Goal: Information Seeking & Learning: Find specific fact

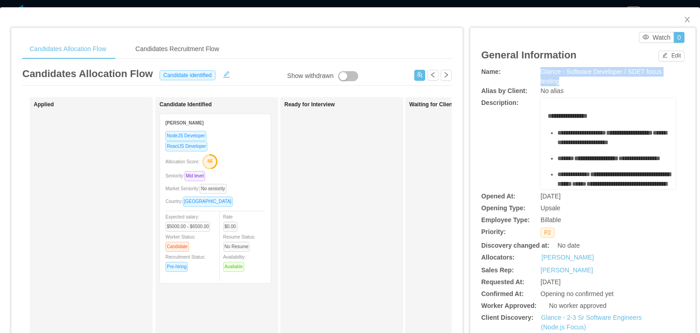
drag, startPoint x: 559, startPoint y: 84, endPoint x: 536, endPoint y: 74, distance: 25.7
click at [541, 74] on div "Glance - Software Developer / SDET focus testing" at bounding box center [608, 76] width 135 height 19
copy span "Glance - Software Developer / SDET focus testing"
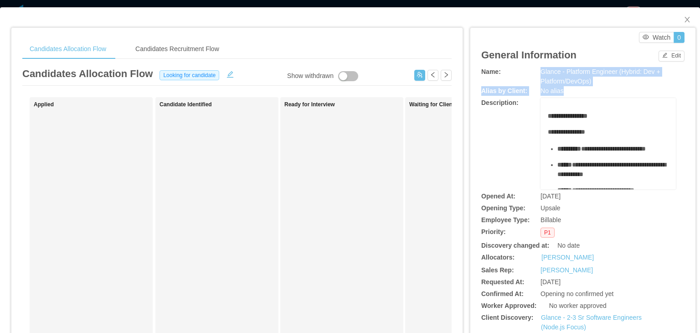
drag, startPoint x: 591, startPoint y: 86, endPoint x: 532, endPoint y: 71, distance: 60.4
click at [532, 71] on div "**********" at bounding box center [582, 239] width 203 height 345
click at [532, 71] on div "Name:" at bounding box center [515, 72] width 68 height 10
drag, startPoint x: 535, startPoint y: 71, endPoint x: 588, endPoint y: 79, distance: 54.4
click at [588, 79] on div "Glance - Platform Engineer (Hybrid: Dev + Platform/DevOps)" at bounding box center [608, 76] width 135 height 19
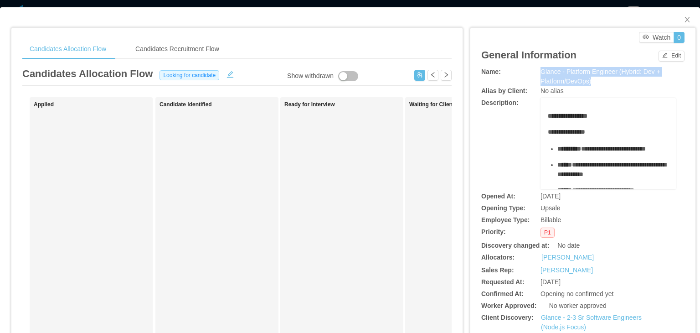
copy span "Glance - Platform Engineer (Hybrid: Dev + Platform/DevOps)"
click at [503, 137] on div "**********" at bounding box center [582, 143] width 203 height 91
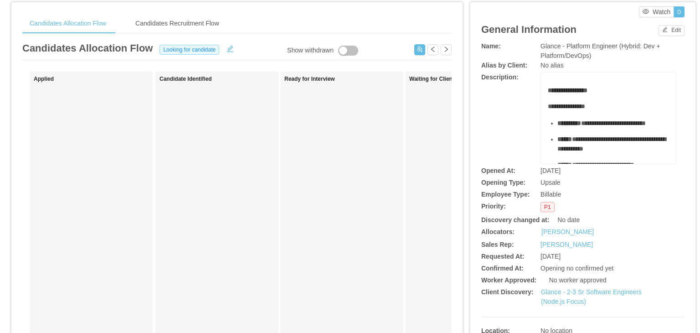
scroll to position [37, 0]
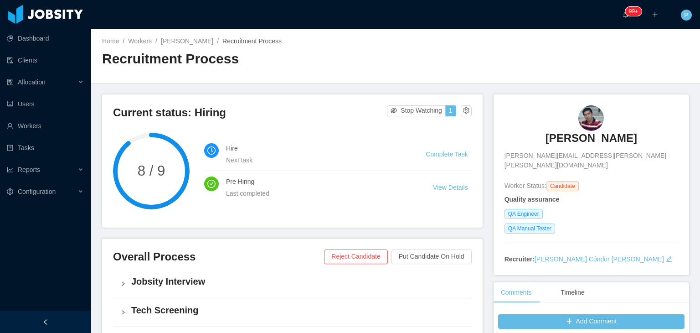
click at [300, 50] on main "Home / Workers / [PERSON_NAME] / Recruitment Process / Recruitment Process Curr…" at bounding box center [395, 181] width 609 height 304
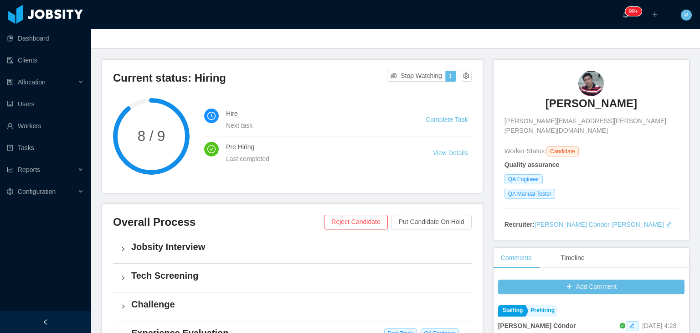
scroll to position [16, 0]
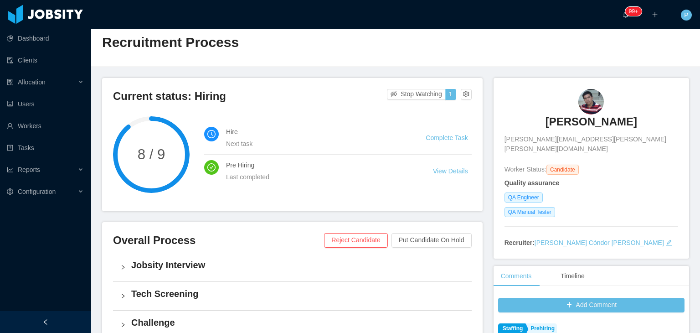
click at [298, 49] on h2 "Recruitment Process" at bounding box center [249, 42] width 294 height 19
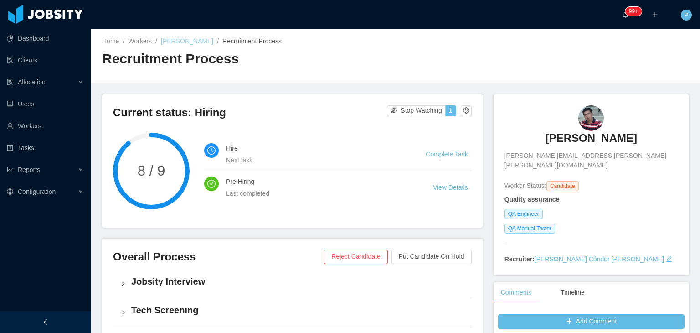
click at [176, 37] on link "[PERSON_NAME]" at bounding box center [187, 40] width 52 height 7
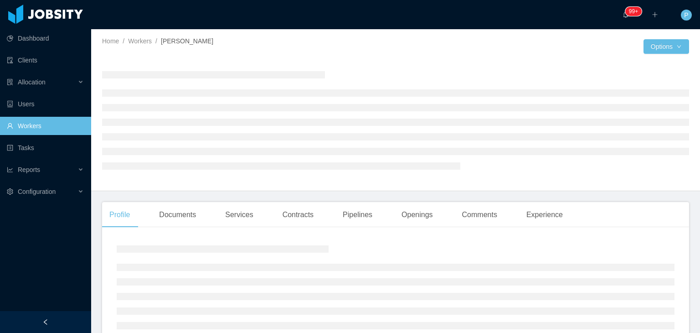
click at [312, 35] on div "Home / Workers / [PERSON_NAME] / Options" at bounding box center [395, 110] width 609 height 162
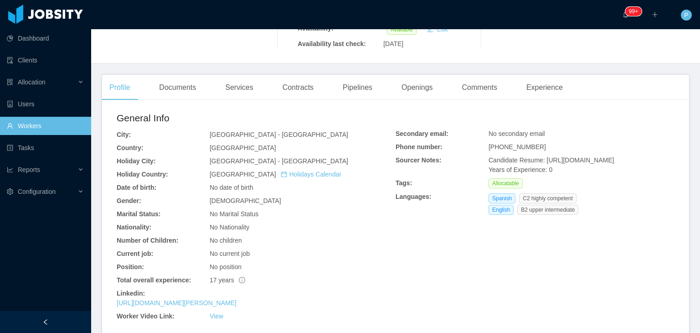
scroll to position [242, 0]
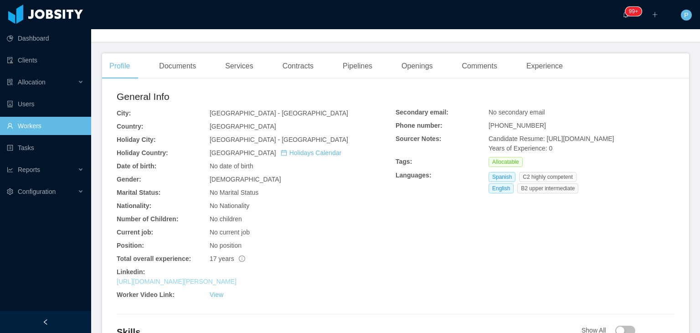
click at [237, 278] on link "[URL][DOMAIN_NAME][PERSON_NAME]" at bounding box center [177, 281] width 120 height 7
drag, startPoint x: 540, startPoint y: 112, endPoint x: 542, endPoint y: 130, distance: 18.4
click at [542, 134] on div "Candidate Resume: [URL][DOMAIN_NAME] Years of Experience: 0" at bounding box center [582, 143] width 186 height 19
copy span "[URL][DOMAIN_NAME]"
